Goal: Information Seeking & Learning: Learn about a topic

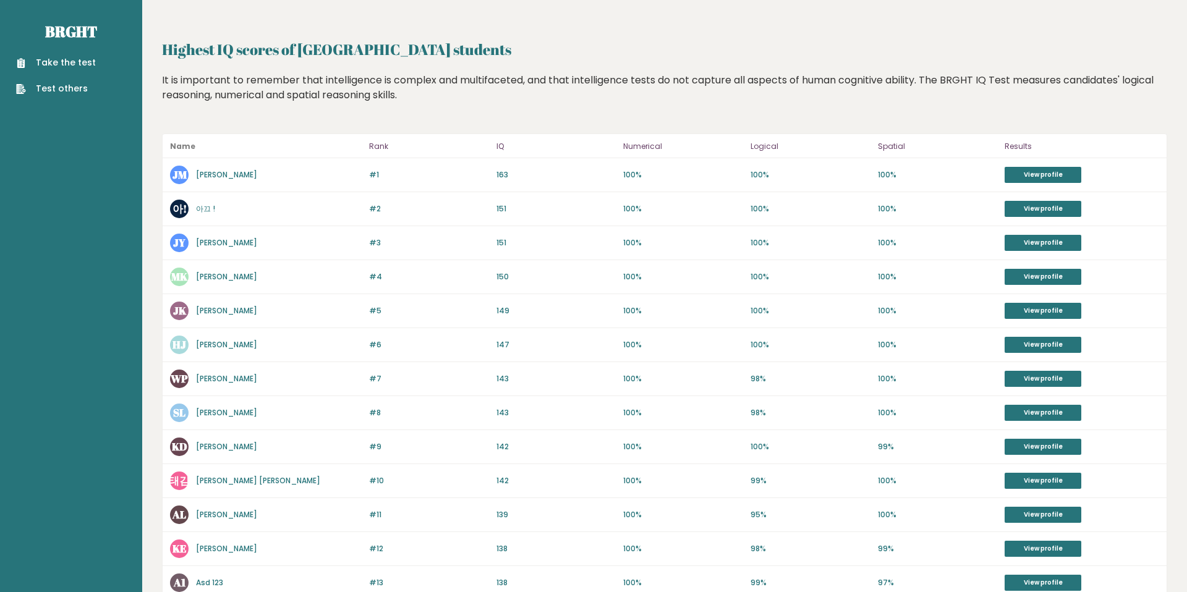
click at [220, 177] on link "[PERSON_NAME]" at bounding box center [226, 174] width 61 height 11
